Goal: Task Accomplishment & Management: Use online tool/utility

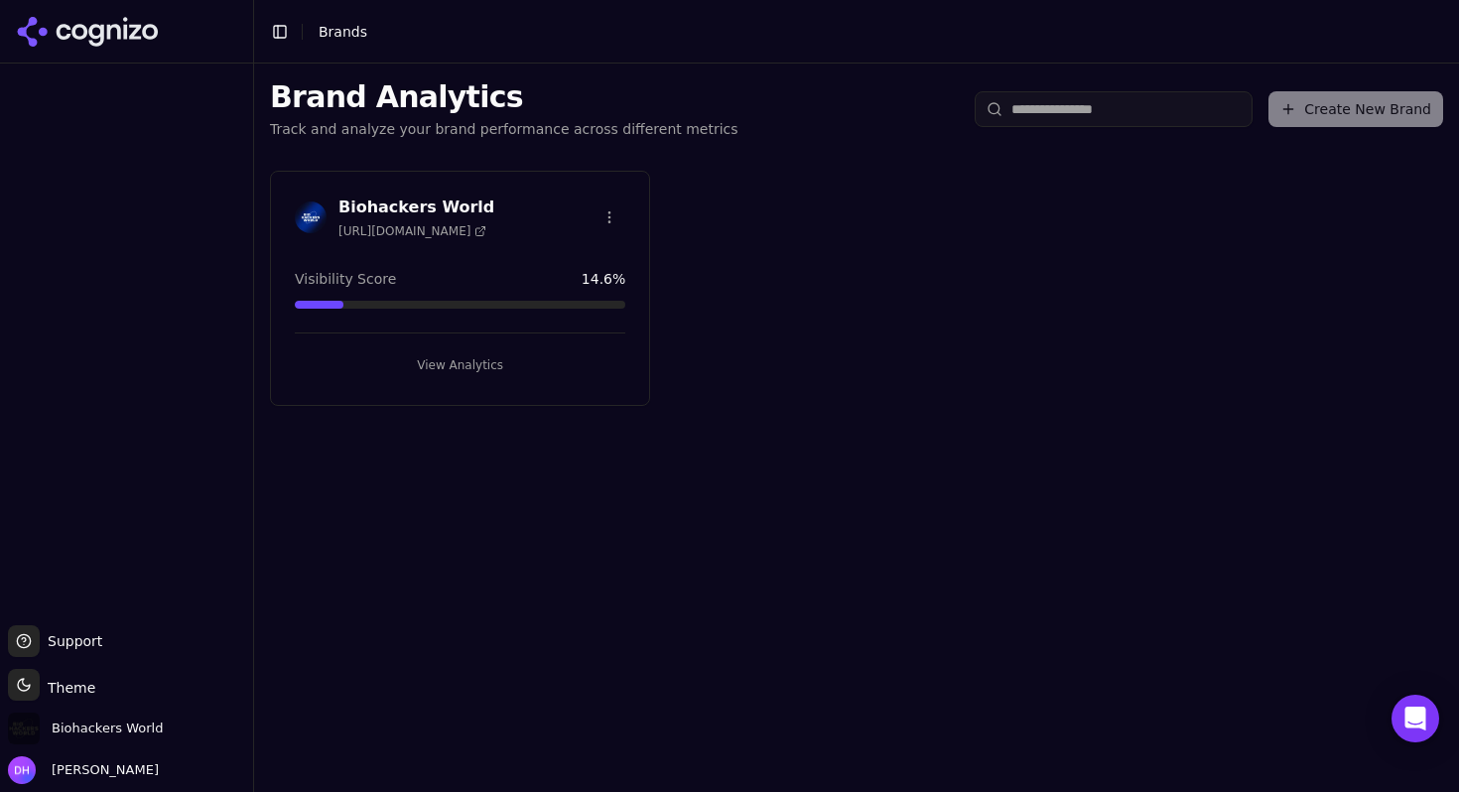
click at [403, 206] on h3 "Biohackers World" at bounding box center [416, 207] width 156 height 24
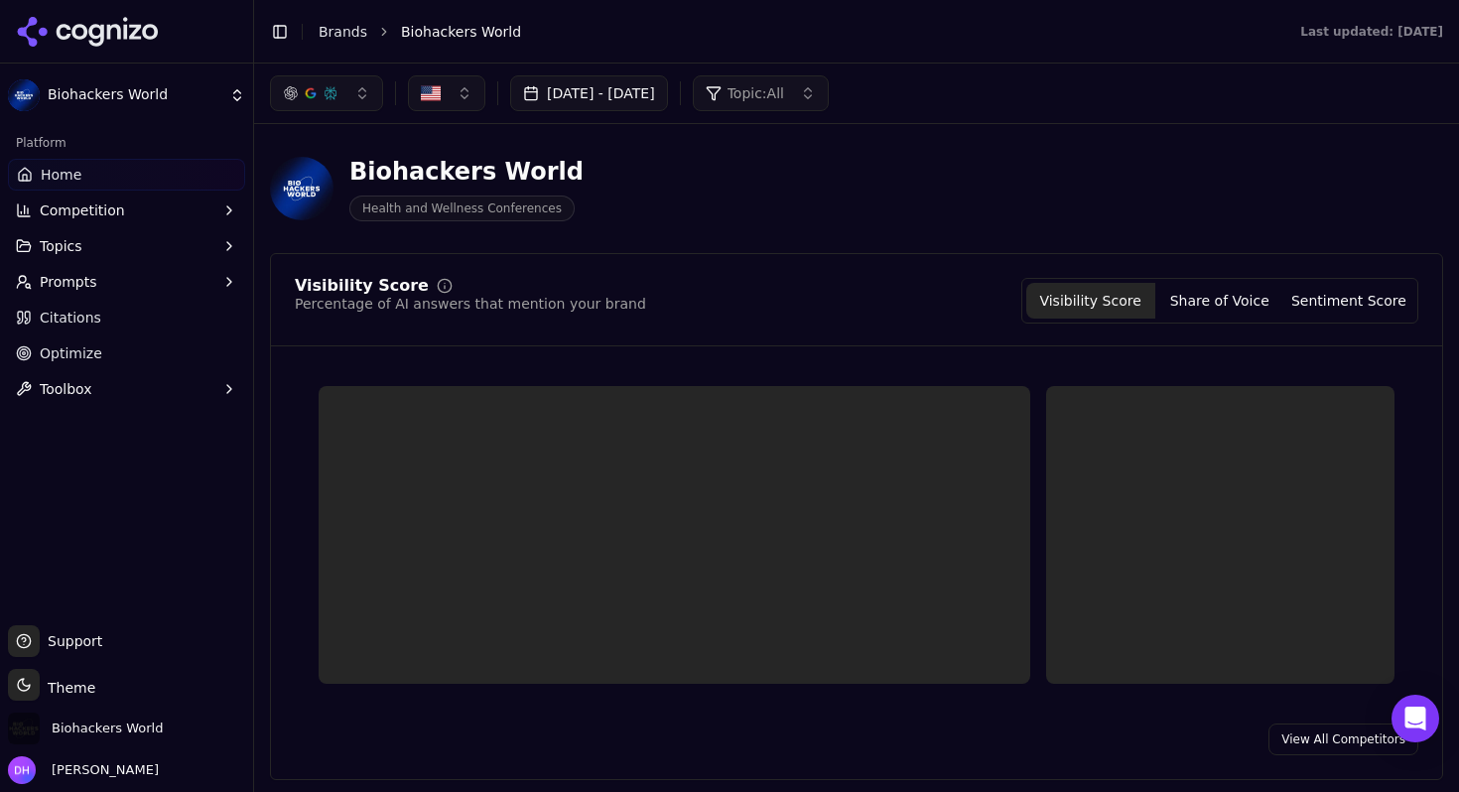
click at [125, 247] on button "Topics" at bounding box center [126, 246] width 237 height 32
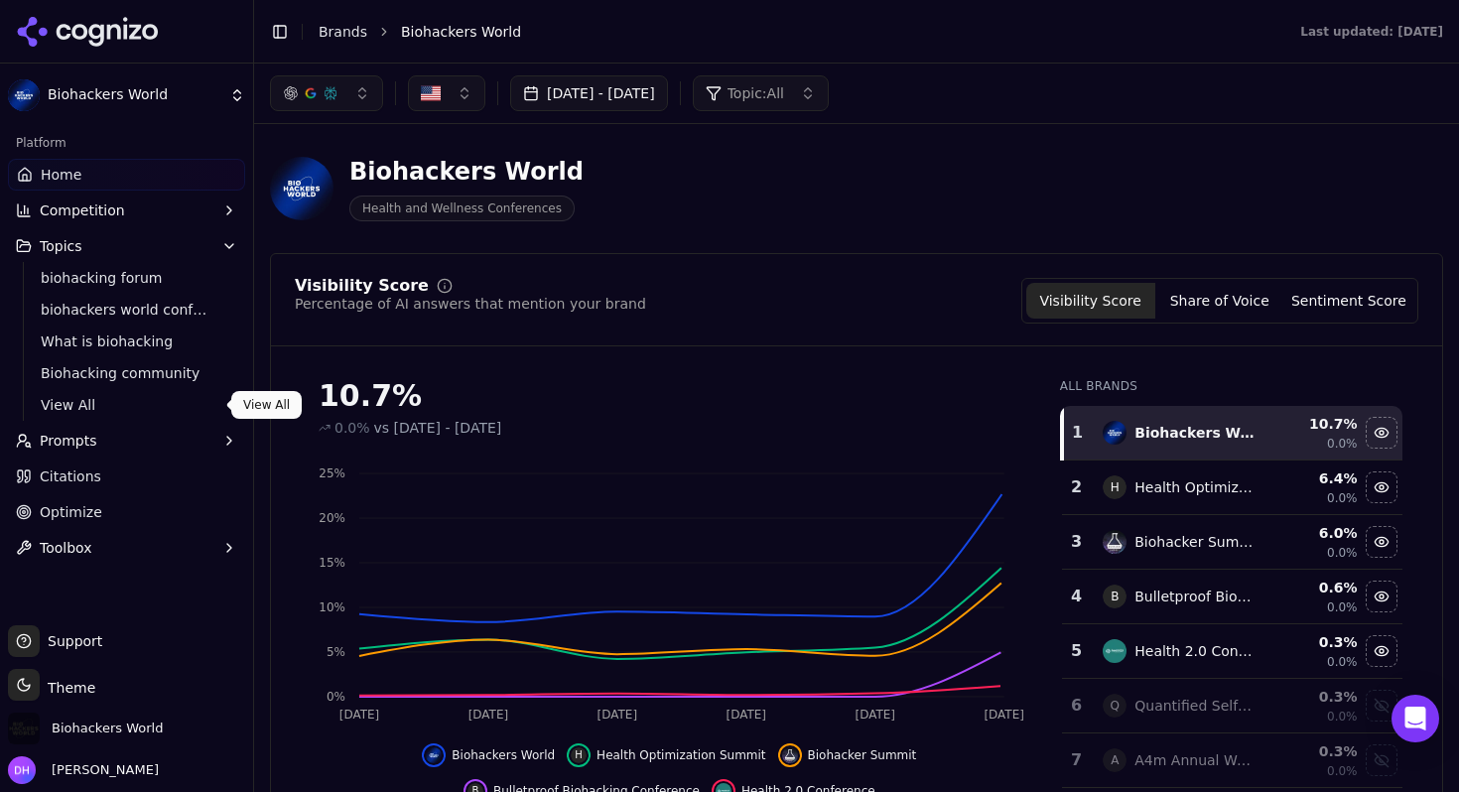
click at [82, 396] on span "View All" at bounding box center [127, 405] width 173 height 20
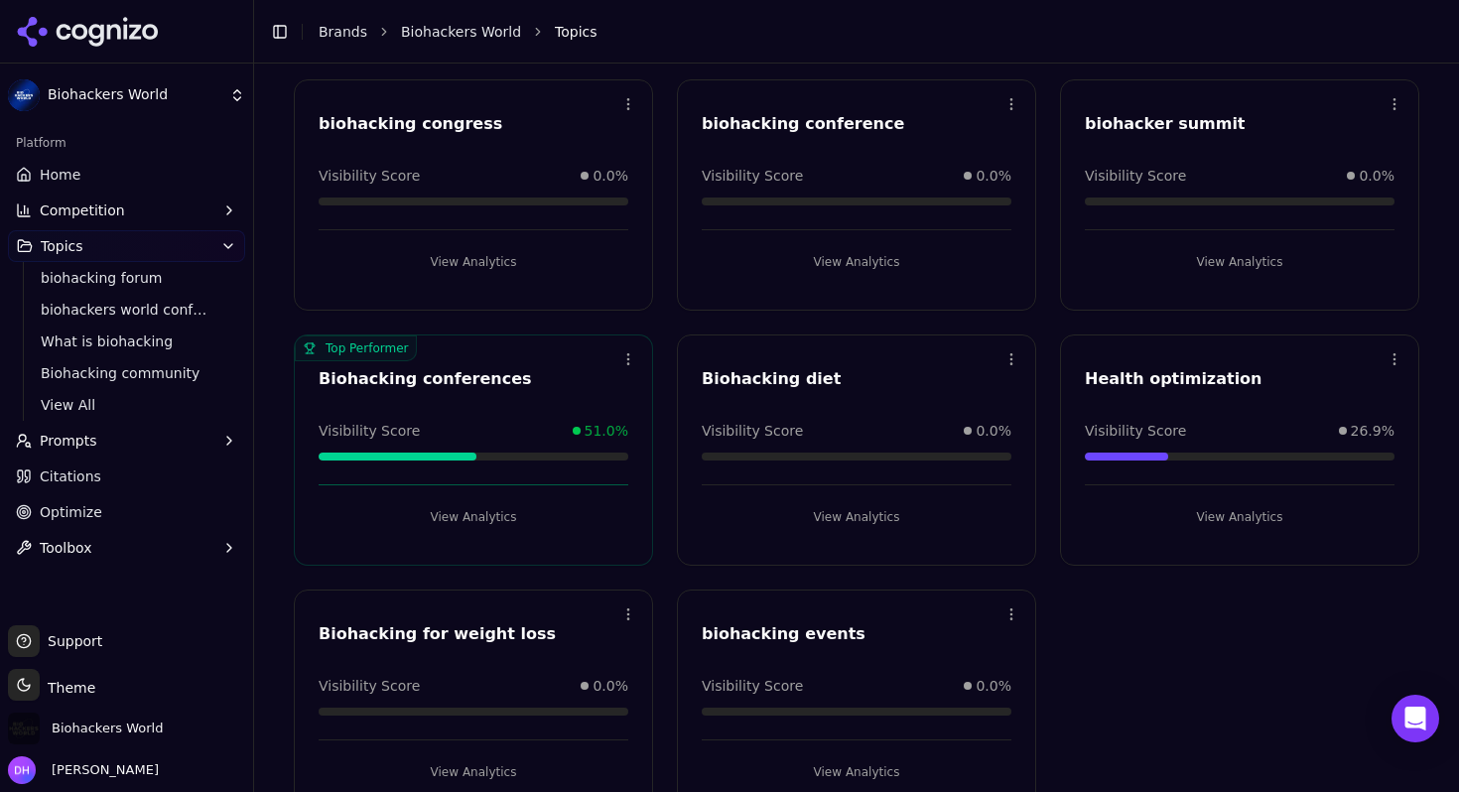
scroll to position [658, 0]
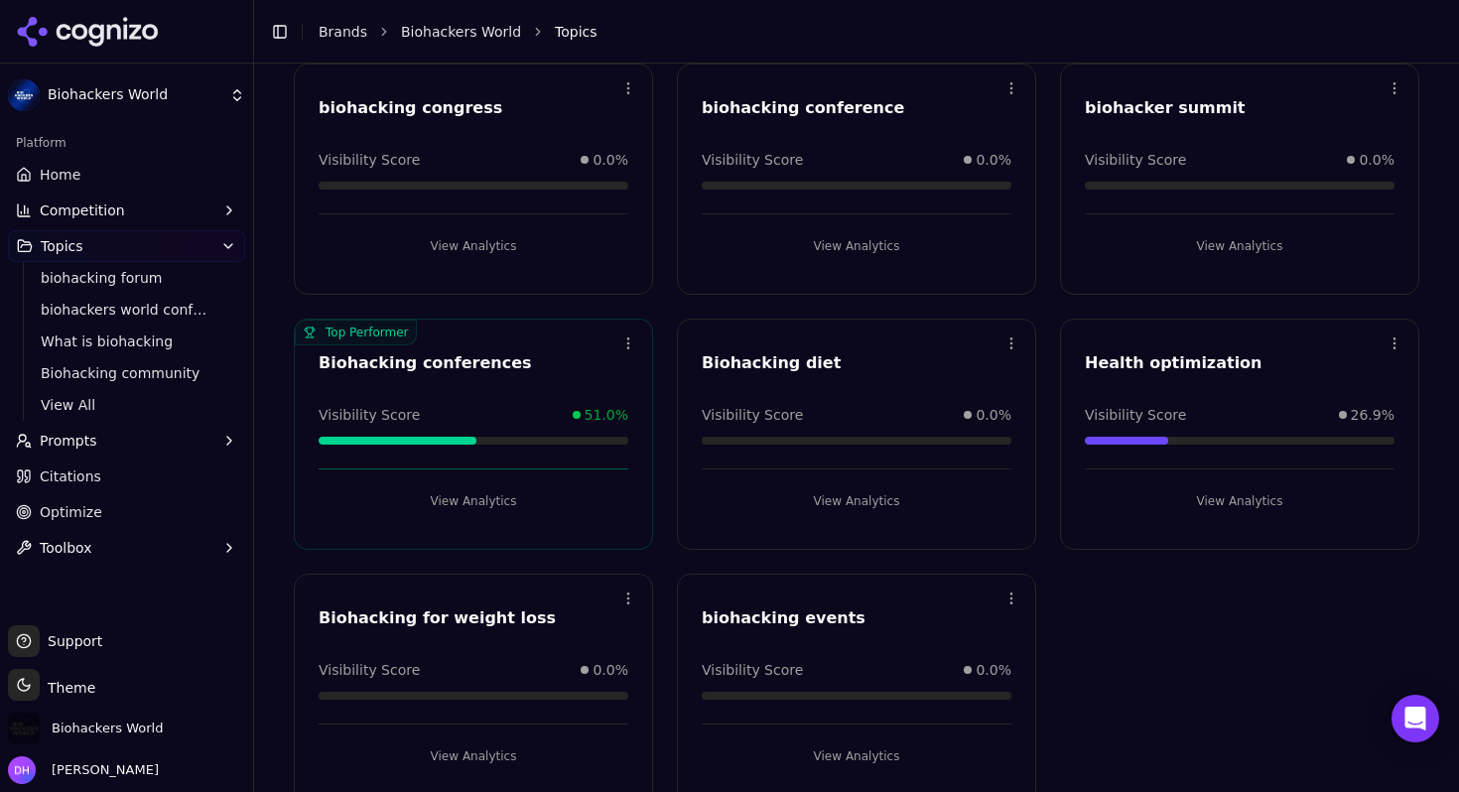
click at [480, 513] on button "View Analytics" at bounding box center [474, 501] width 310 height 32
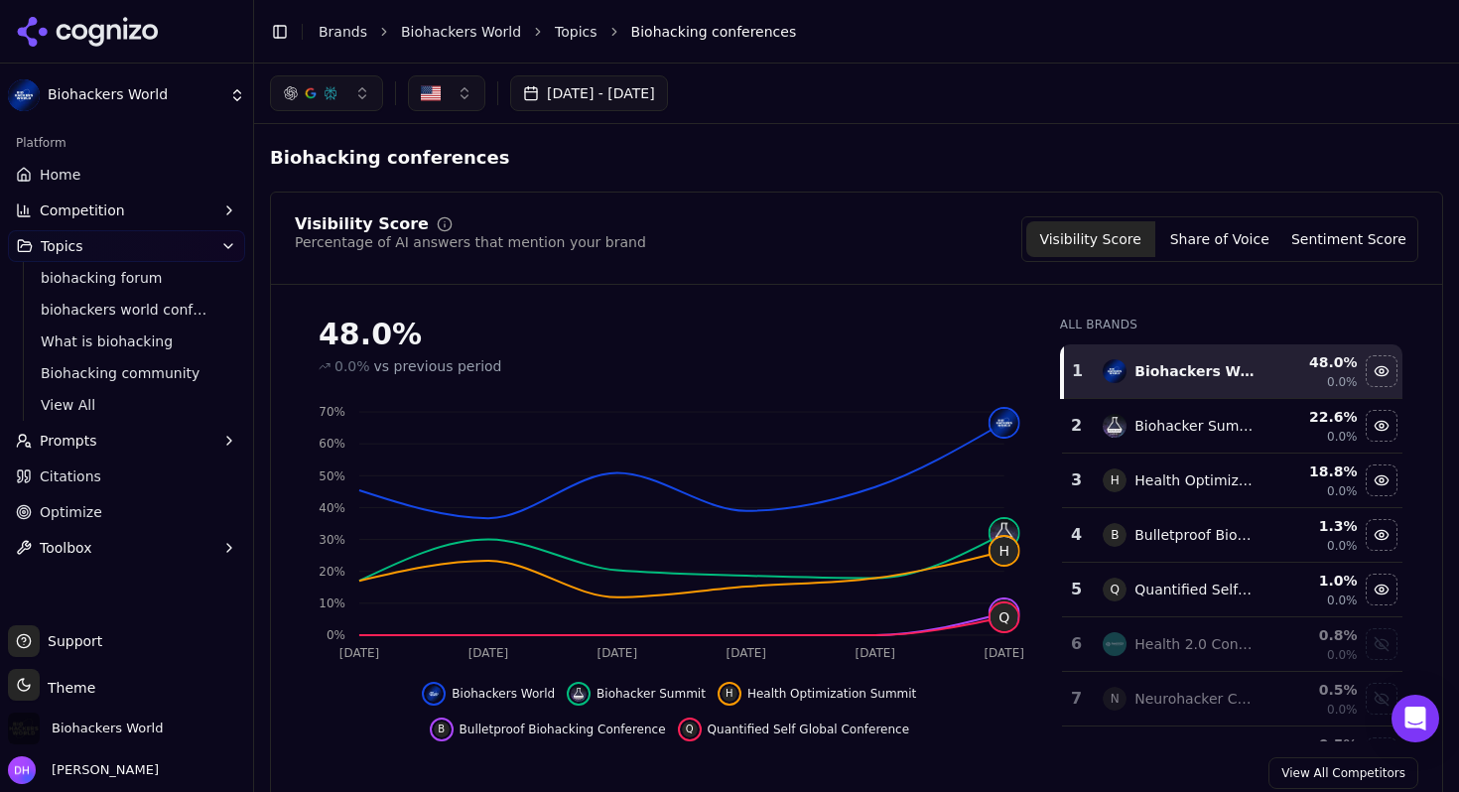
click at [118, 176] on link "Home" at bounding box center [126, 175] width 237 height 32
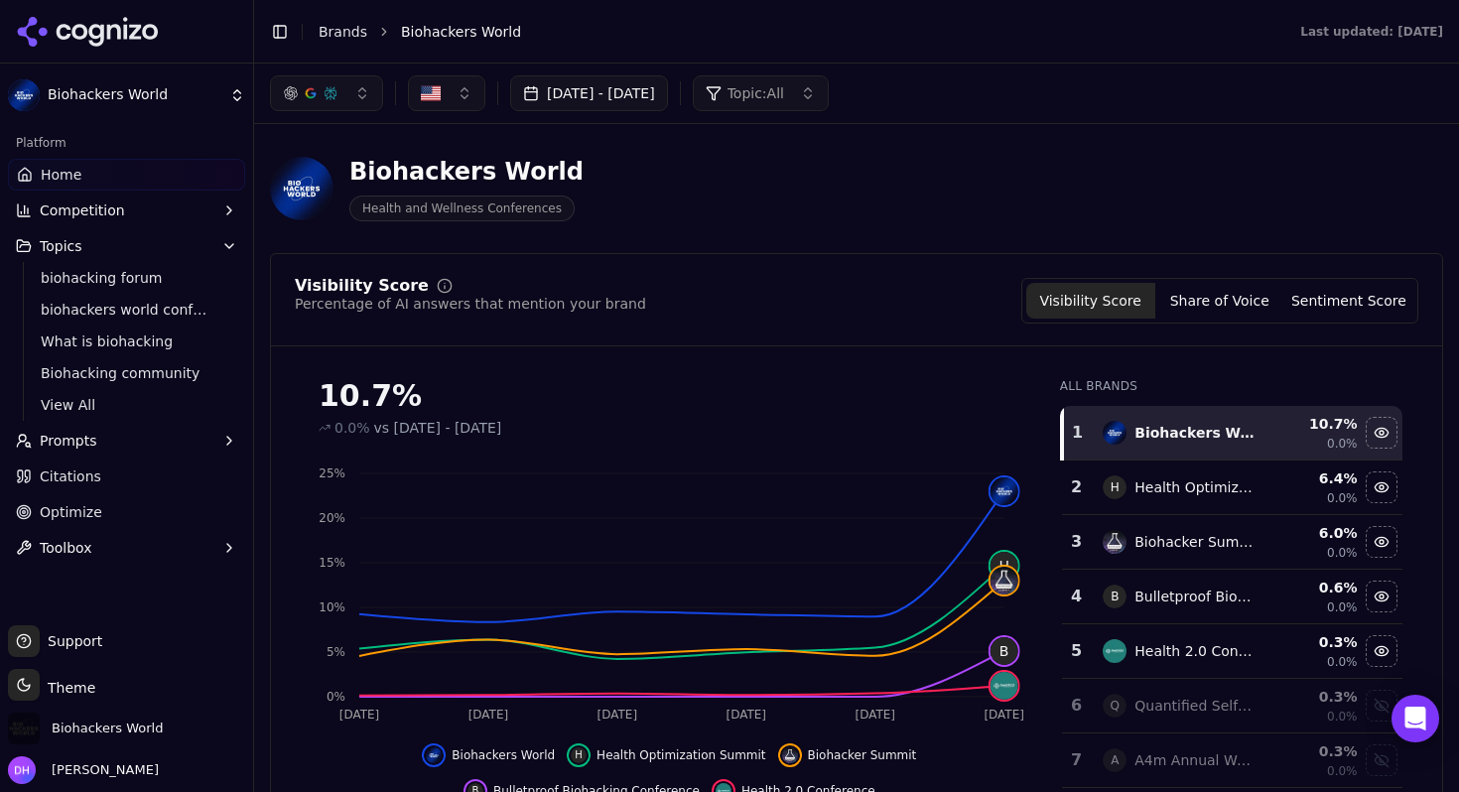
click at [127, 521] on link "Optimize" at bounding box center [126, 512] width 237 height 32
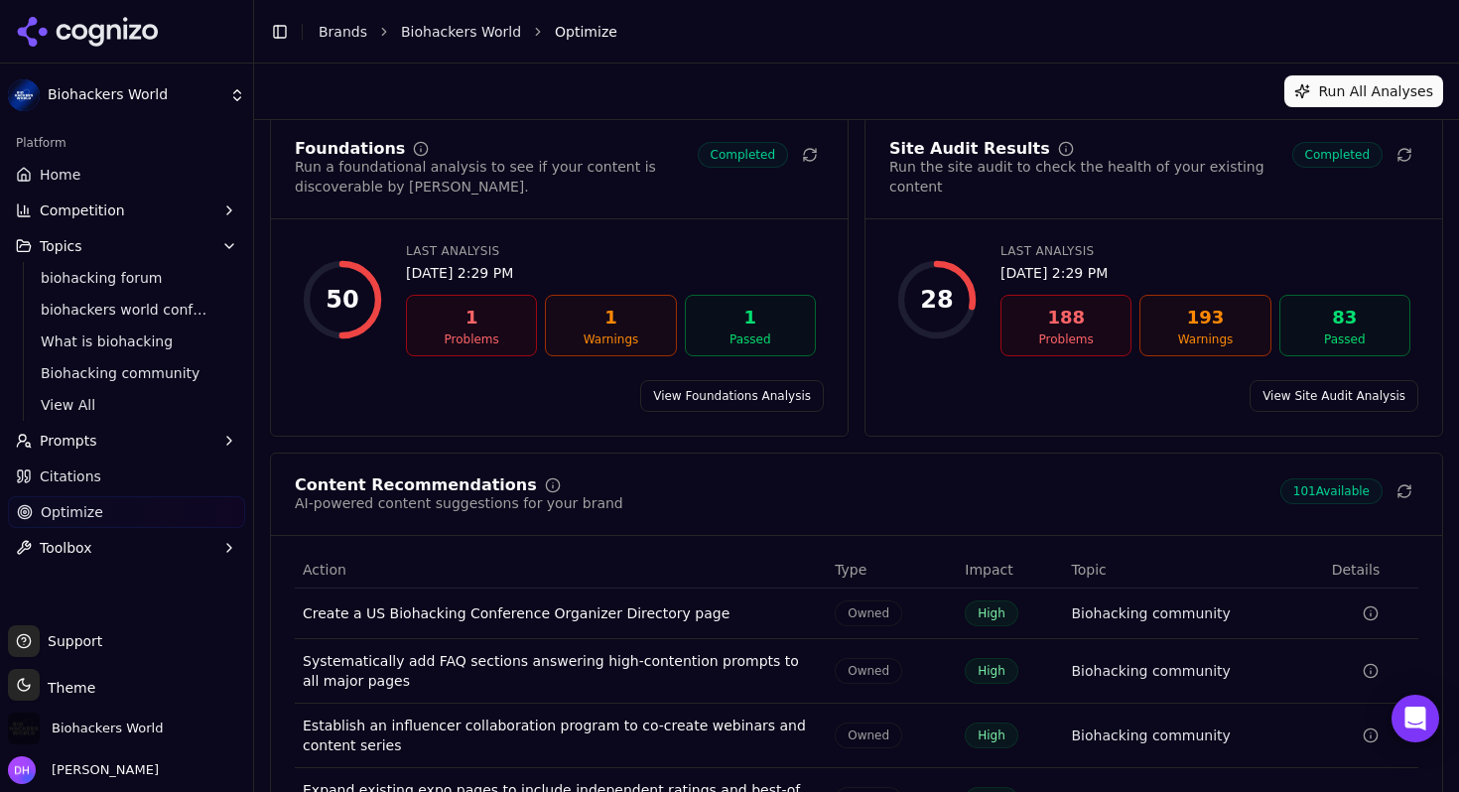
scroll to position [200, 0]
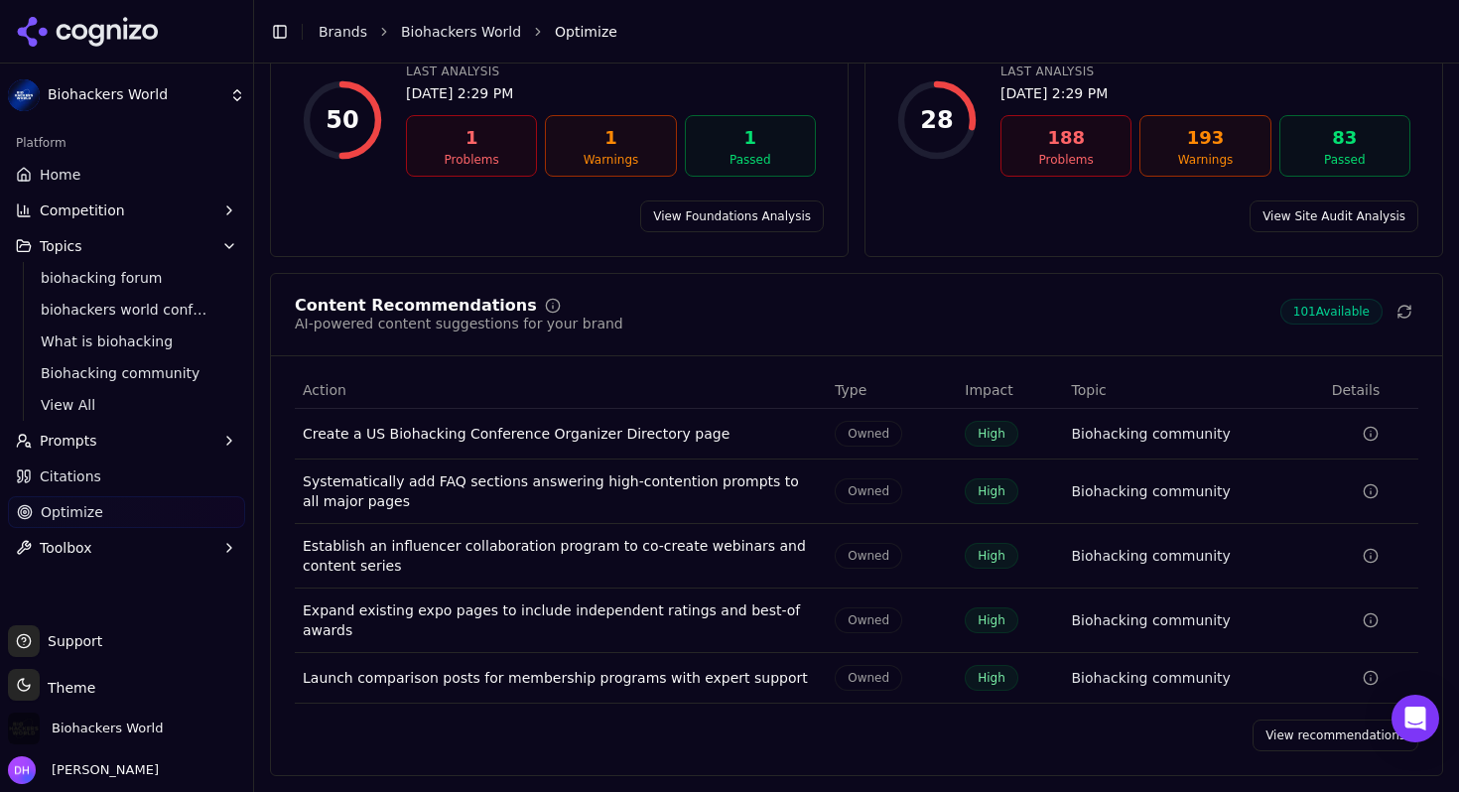
click at [142, 453] on button "Prompts" at bounding box center [126, 441] width 237 height 32
click at [122, 531] on span "Suggestions" at bounding box center [127, 536] width 173 height 20
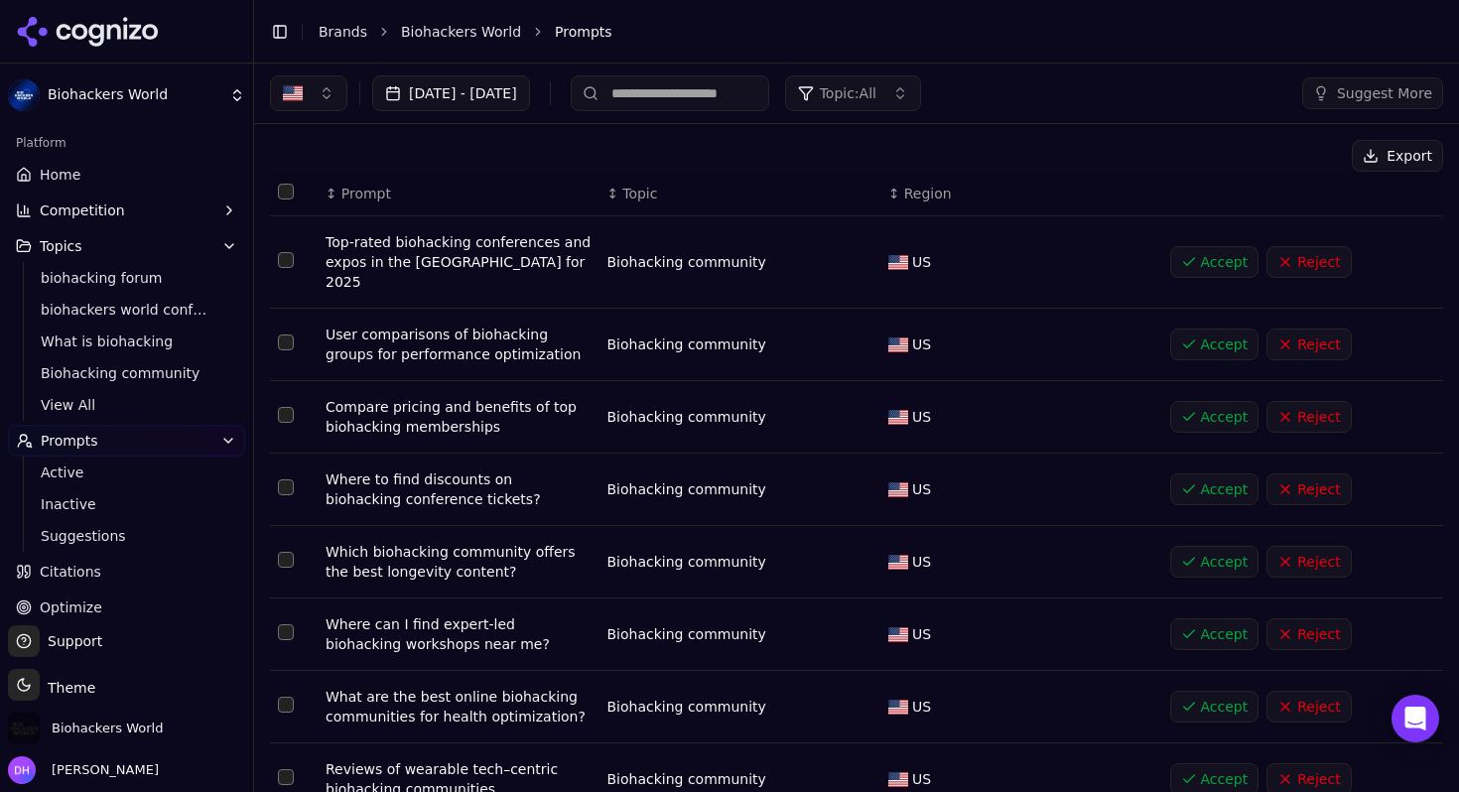
click at [1189, 246] on button "Accept" at bounding box center [1214, 262] width 89 height 32
